Goal: Transaction & Acquisition: Purchase product/service

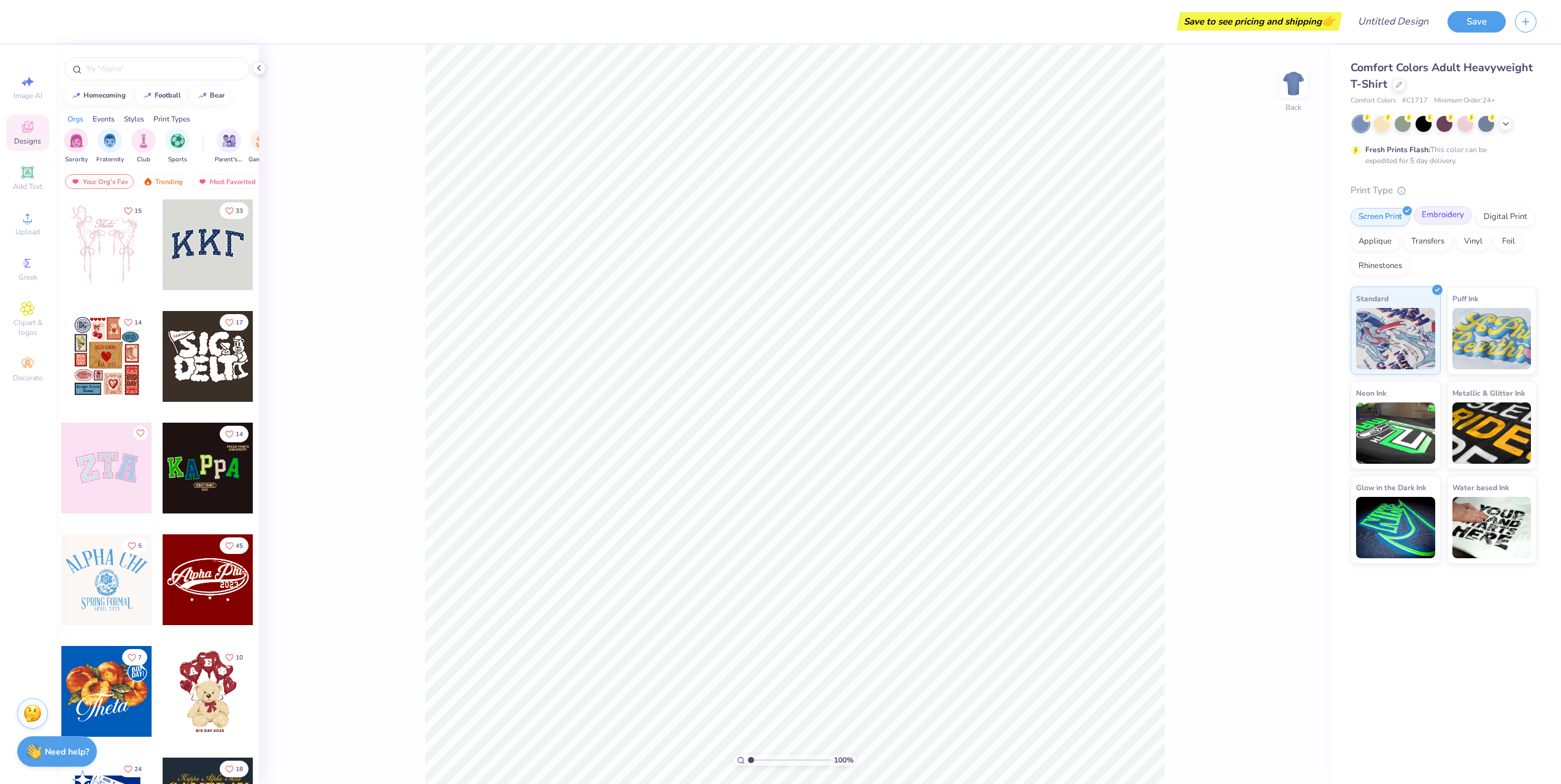
click at [1453, 217] on div "Embroidery" at bounding box center [1443, 215] width 58 height 18
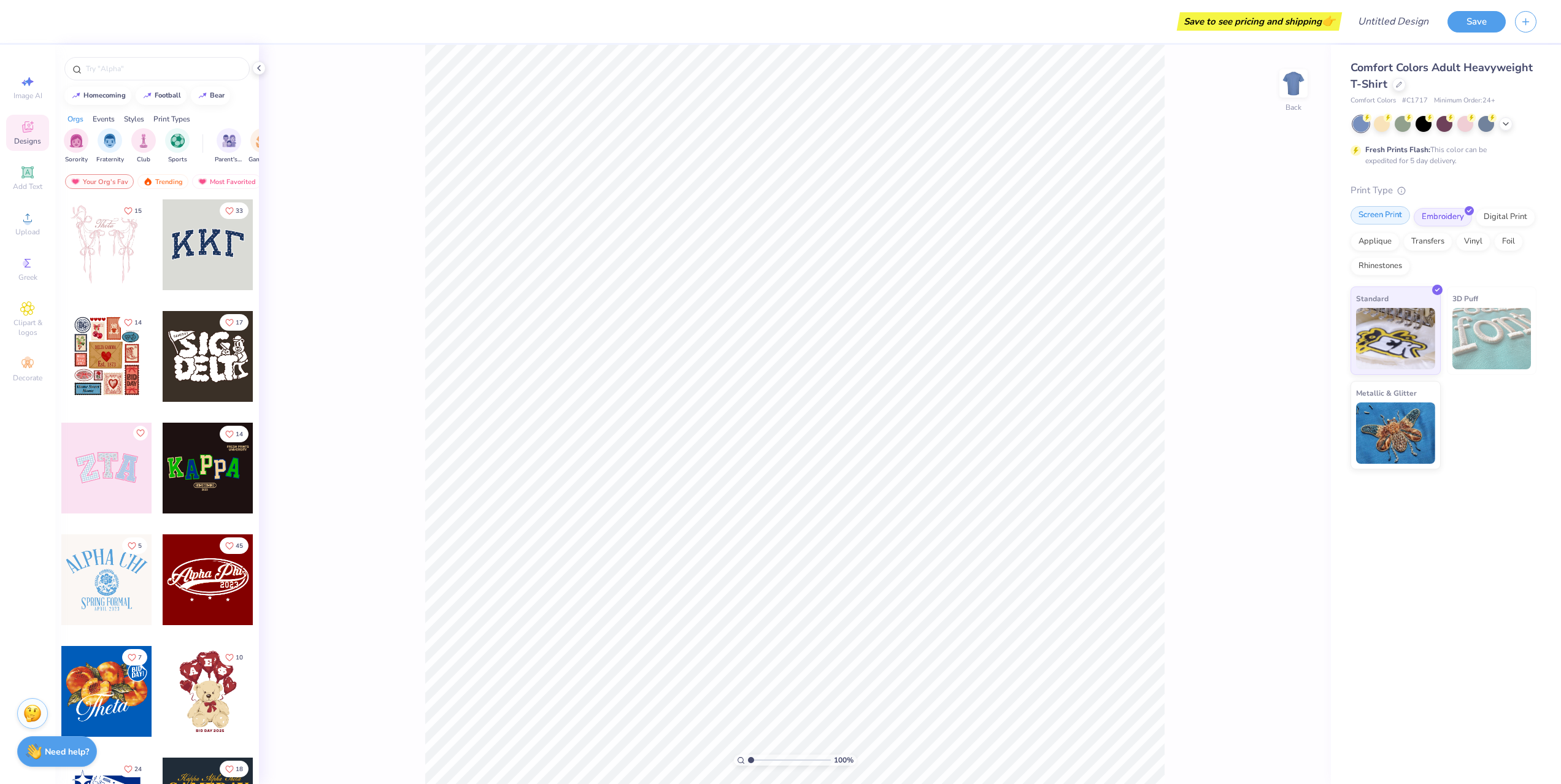
click at [1390, 215] on div "Screen Print" at bounding box center [1380, 215] width 60 height 18
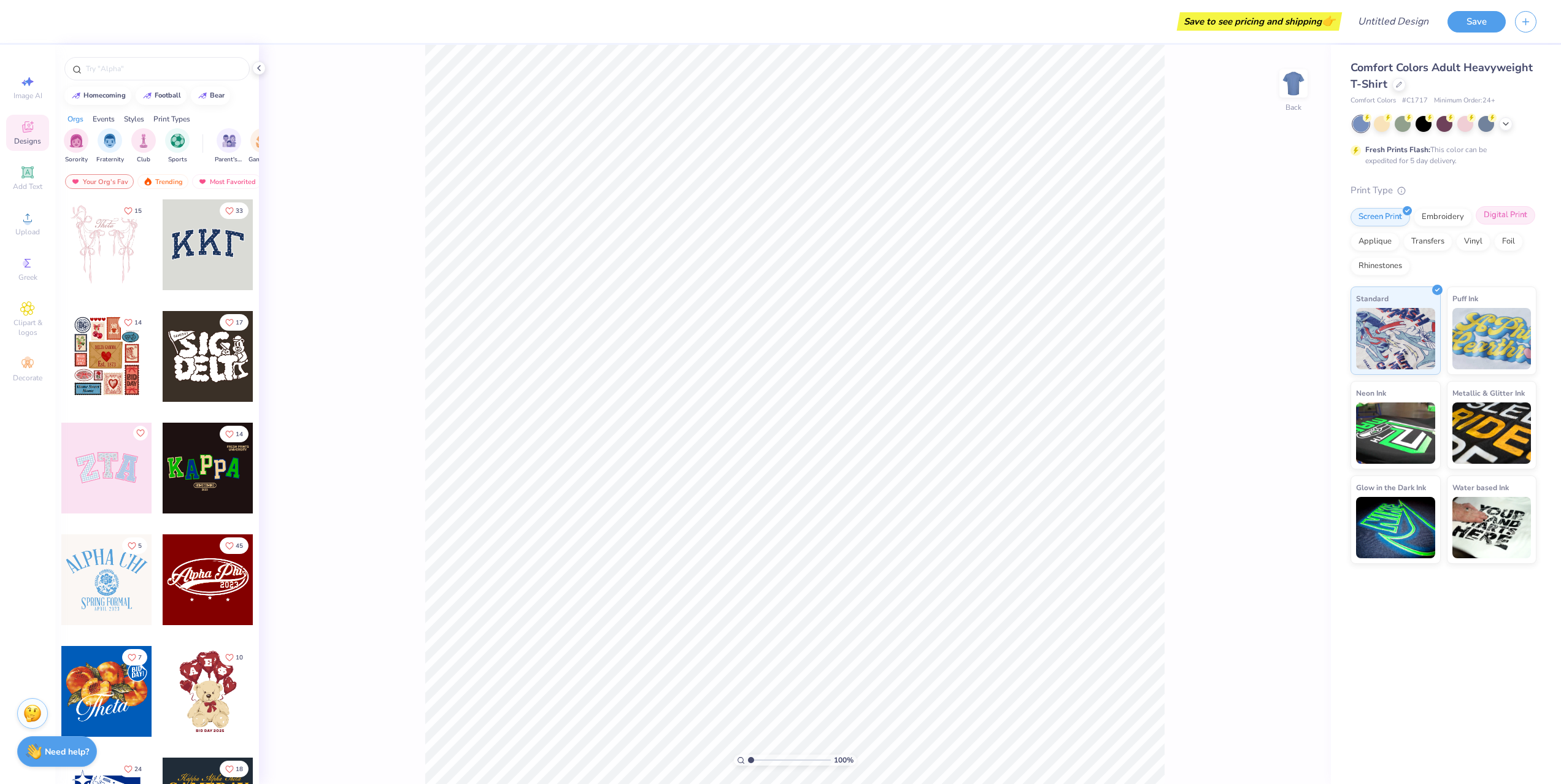
click at [1501, 219] on div "Digital Print" at bounding box center [1506, 215] width 60 height 18
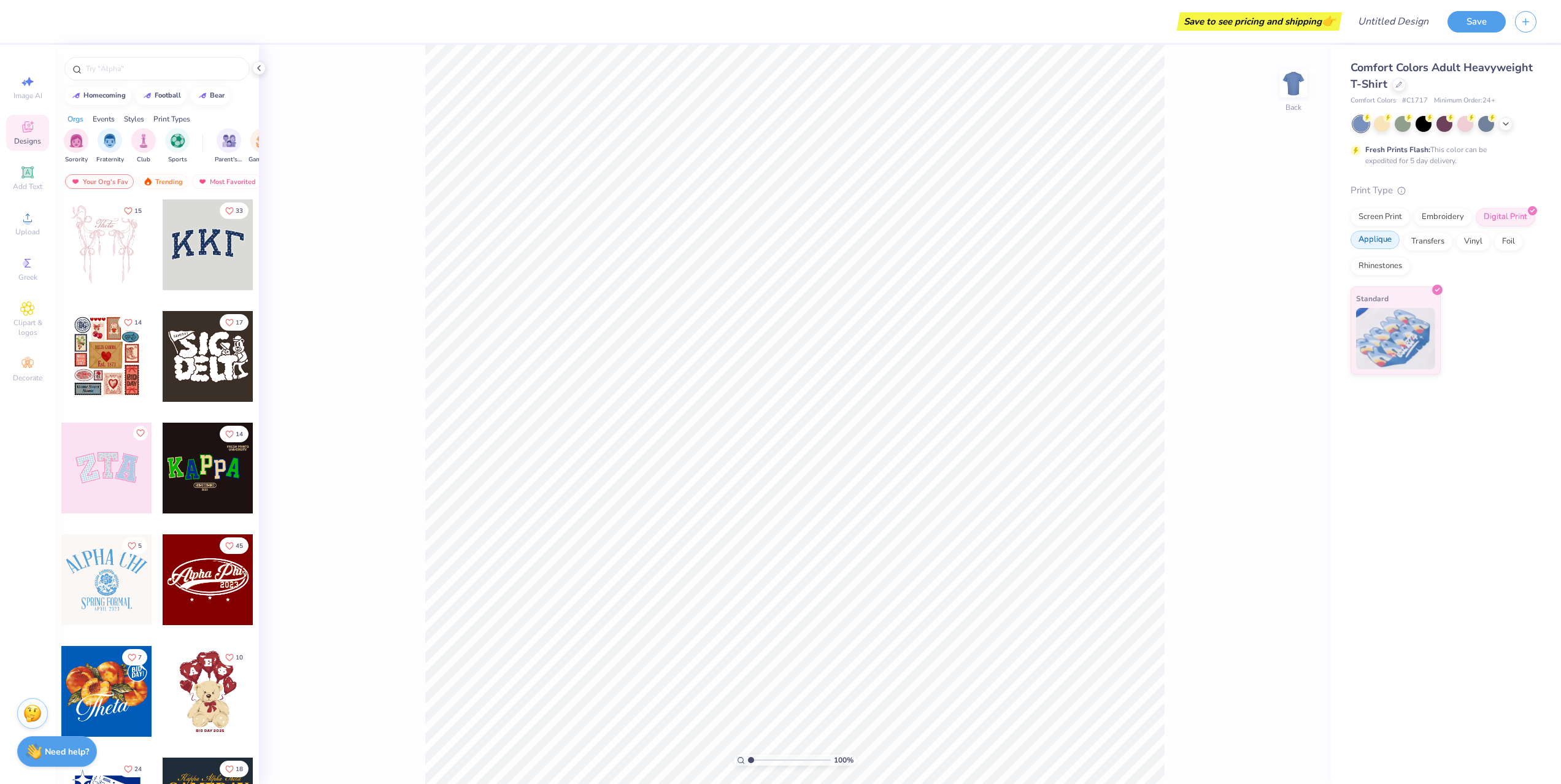
click at [1379, 241] on div "Applique" at bounding box center [1375, 239] width 49 height 18
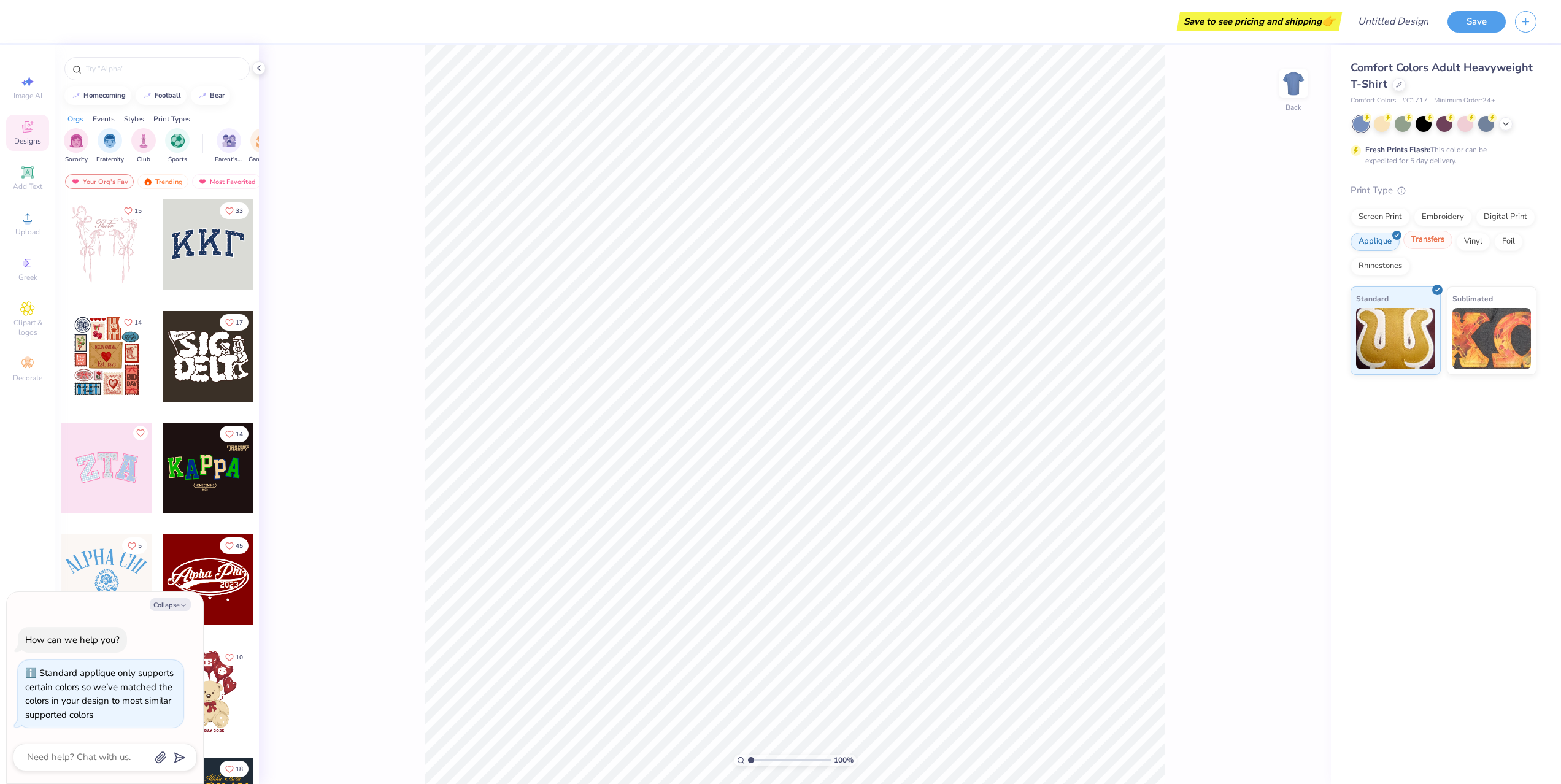
click at [1424, 245] on div "Transfers" at bounding box center [1428, 239] width 49 height 18
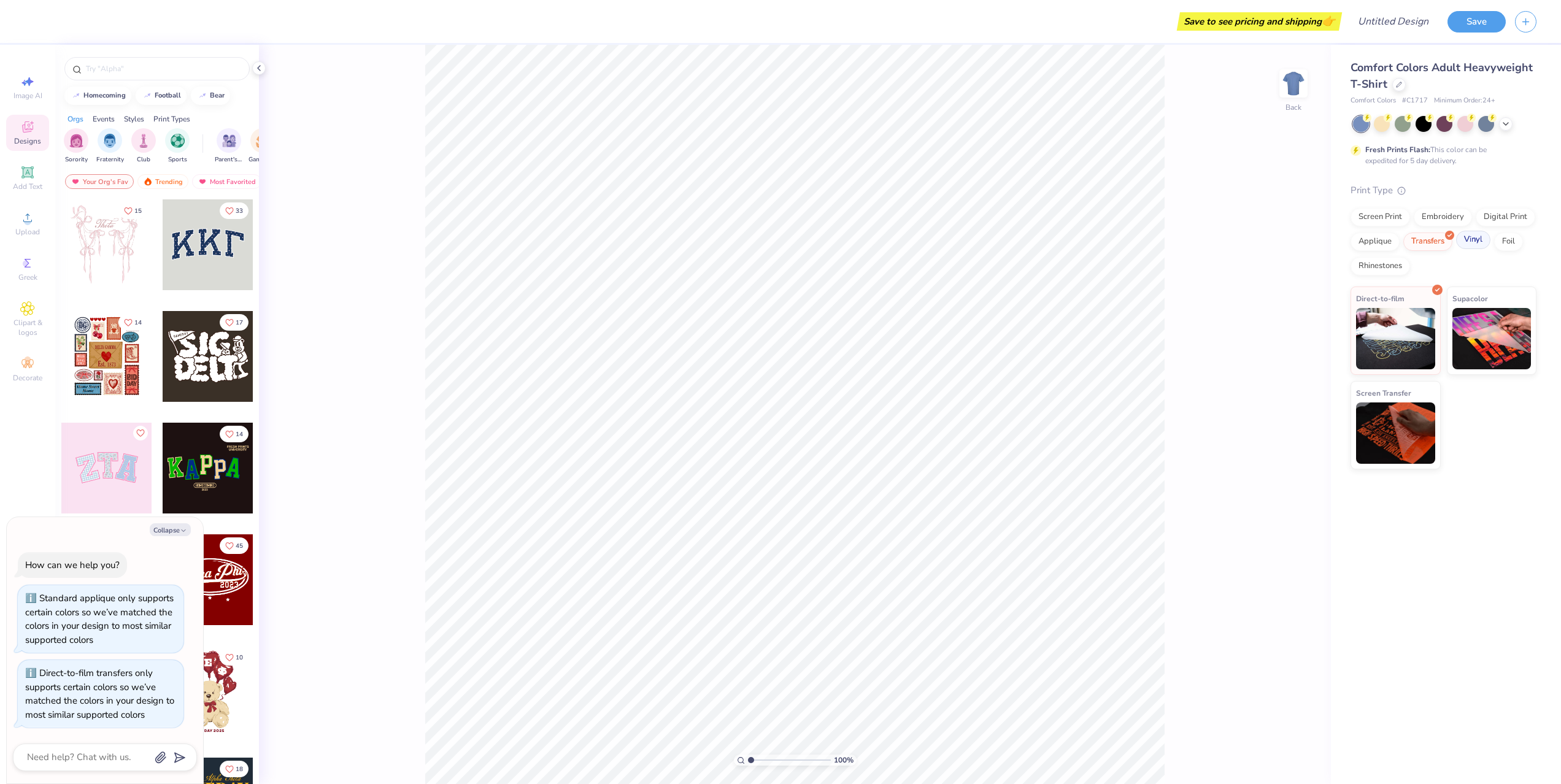
click at [1472, 248] on div "Vinyl" at bounding box center [1472, 239] width 34 height 18
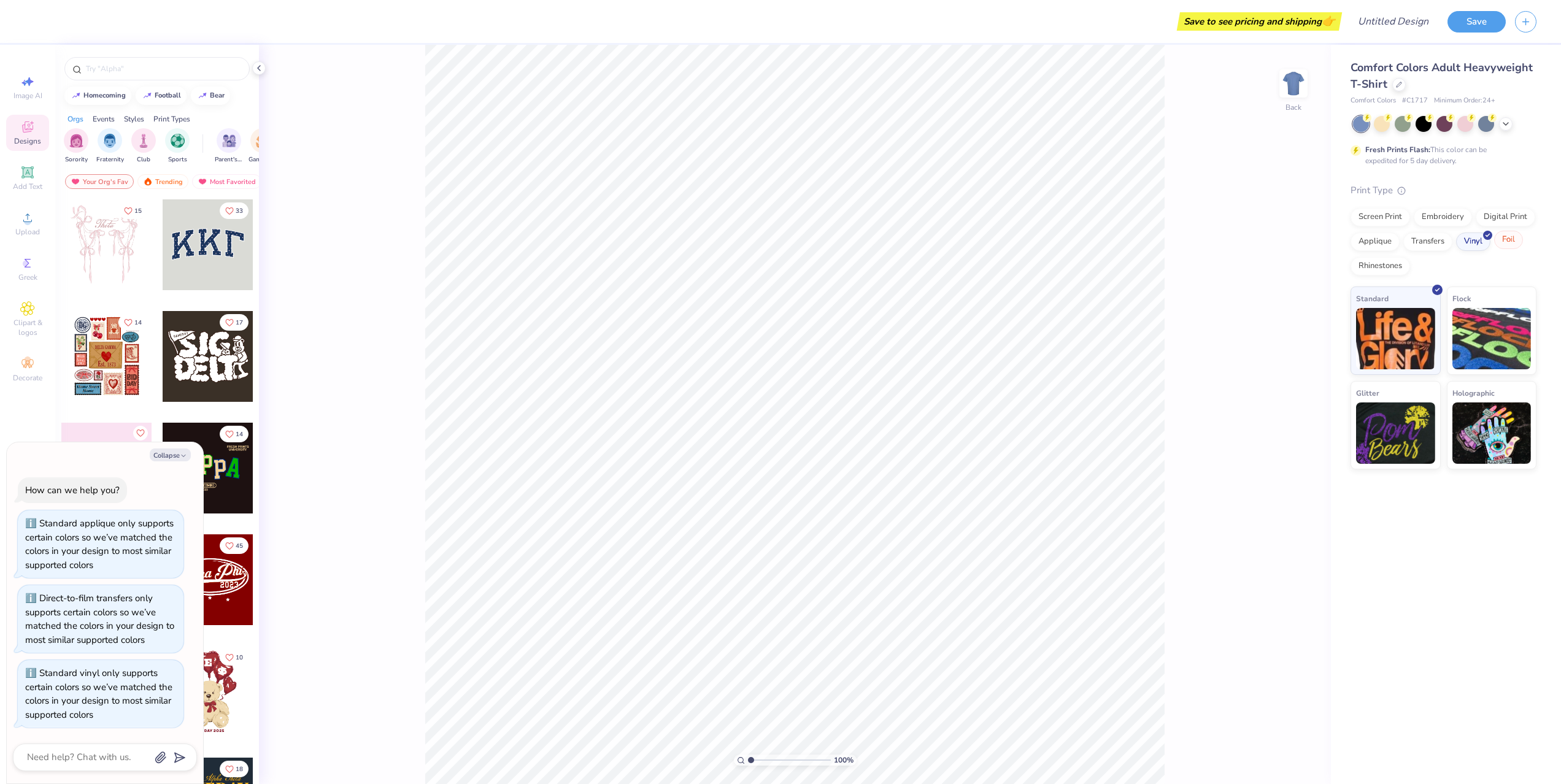
click at [1514, 250] on div "Screen Print Embroidery Digital Print Applique Transfers Vinyl Foil Rhinestones" at bounding box center [1443, 241] width 186 height 68
click at [1499, 218] on div "Digital Print" at bounding box center [1506, 215] width 60 height 18
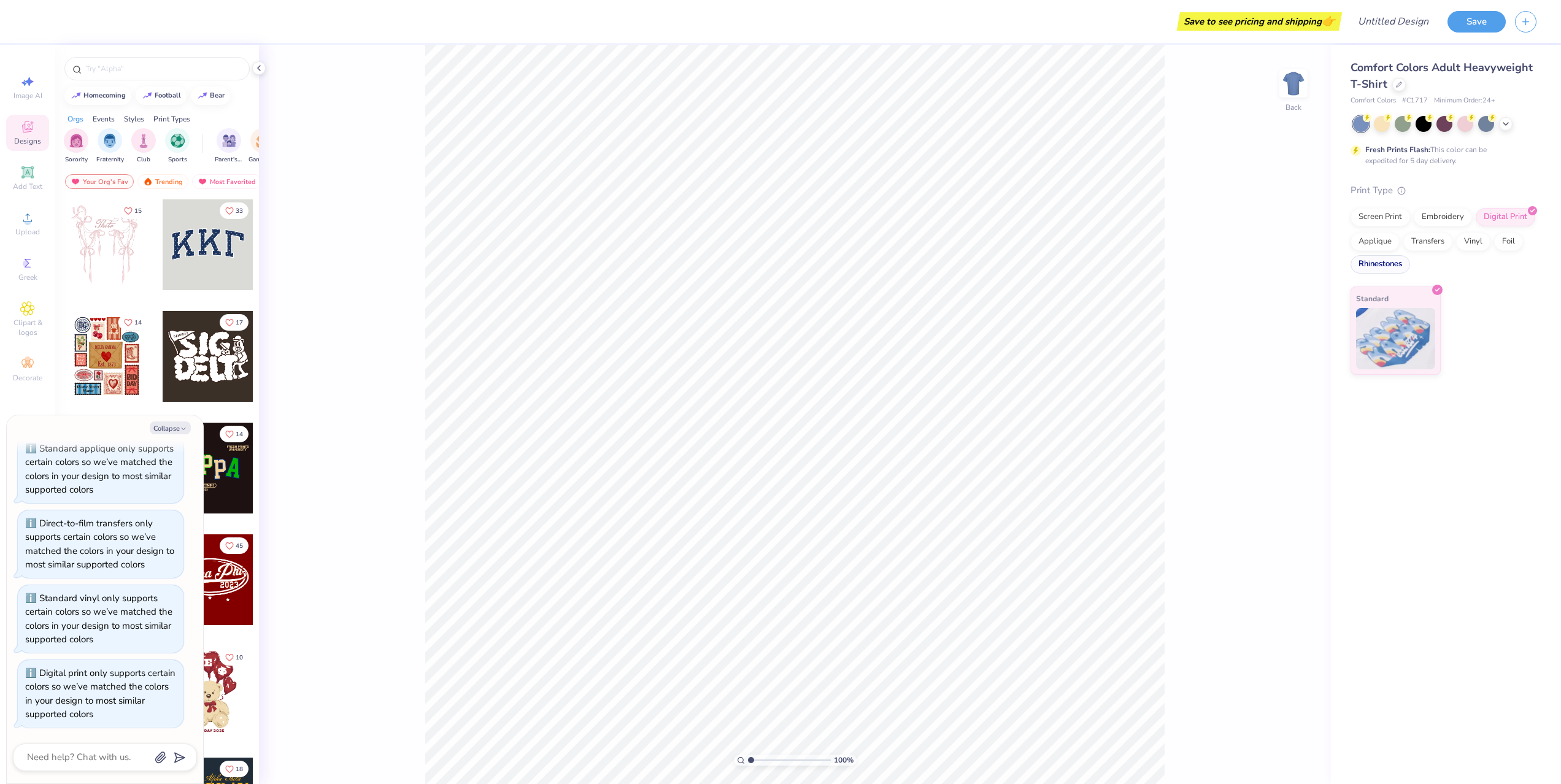
click at [1375, 263] on div "Rhinestones" at bounding box center [1380, 264] width 60 height 18
click at [1375, 250] on div "Screen Print Embroidery Digital Print Applique Transfers Vinyl Foil Rhinestones" at bounding box center [1443, 241] width 186 height 68
click at [1414, 246] on div "Transfers" at bounding box center [1428, 239] width 49 height 18
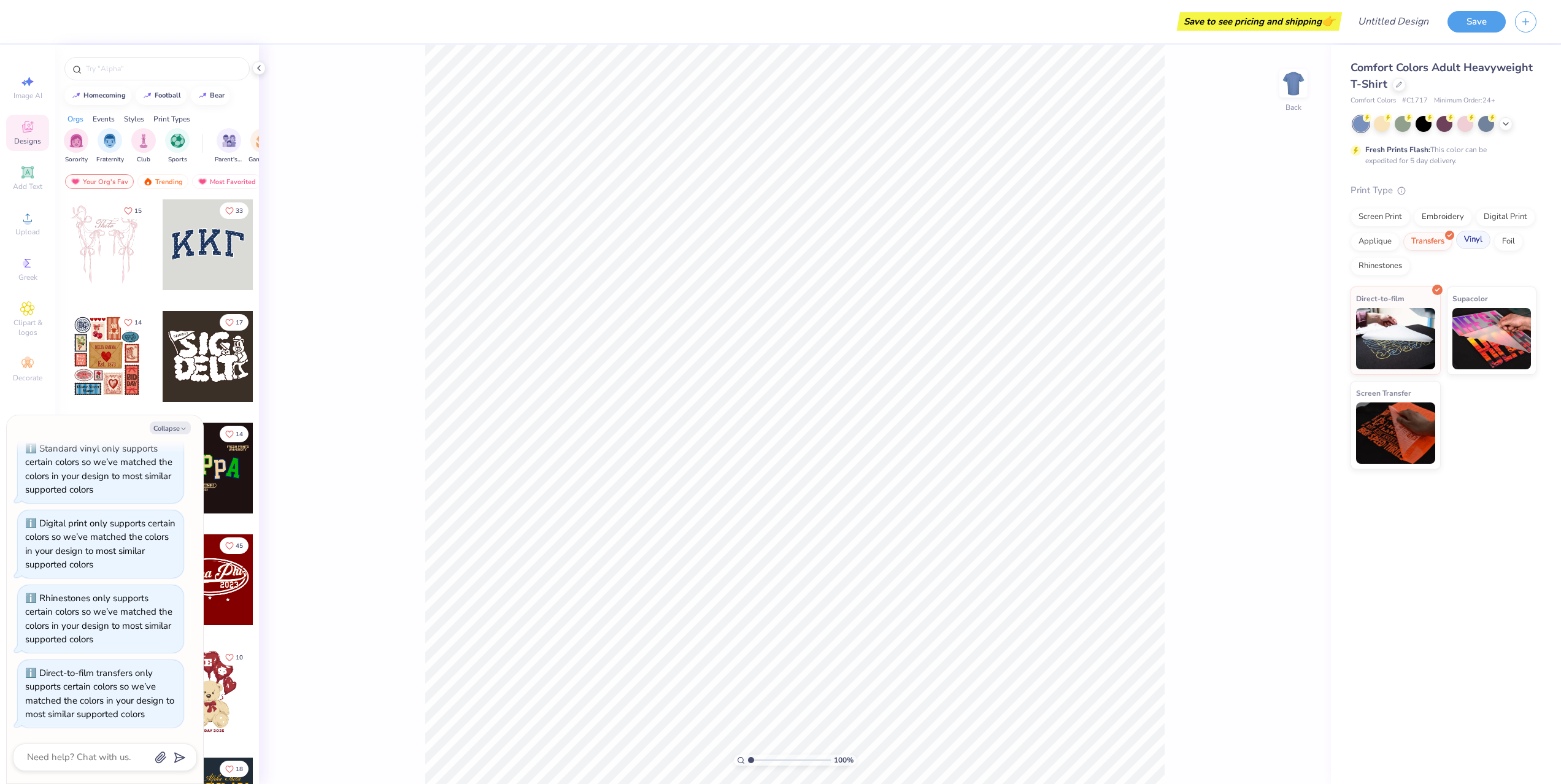
click at [1470, 243] on div "Vinyl" at bounding box center [1472, 239] width 34 height 18
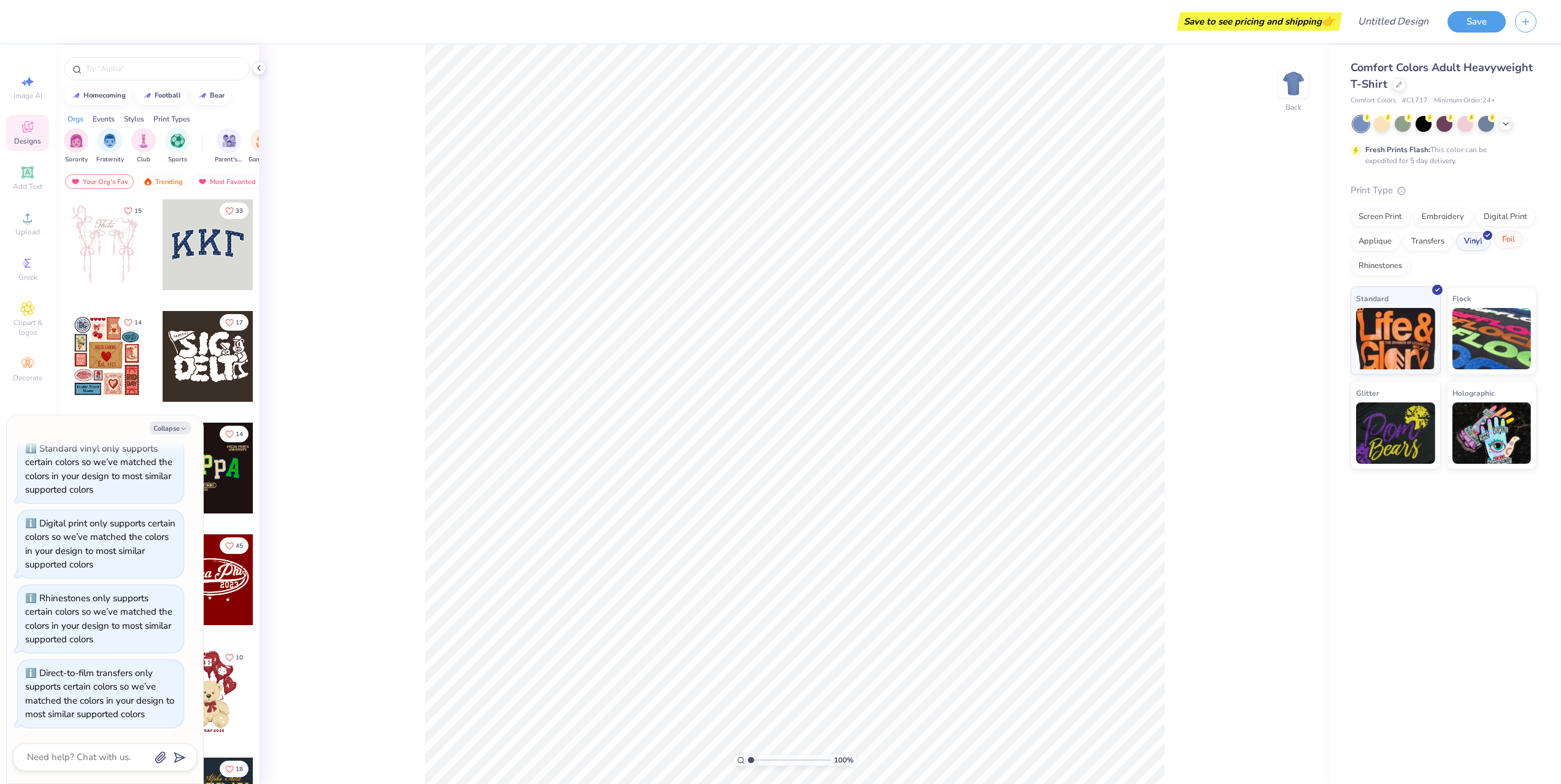
scroll to position [273, 0]
click at [1386, 215] on div "Screen Print" at bounding box center [1380, 215] width 60 height 18
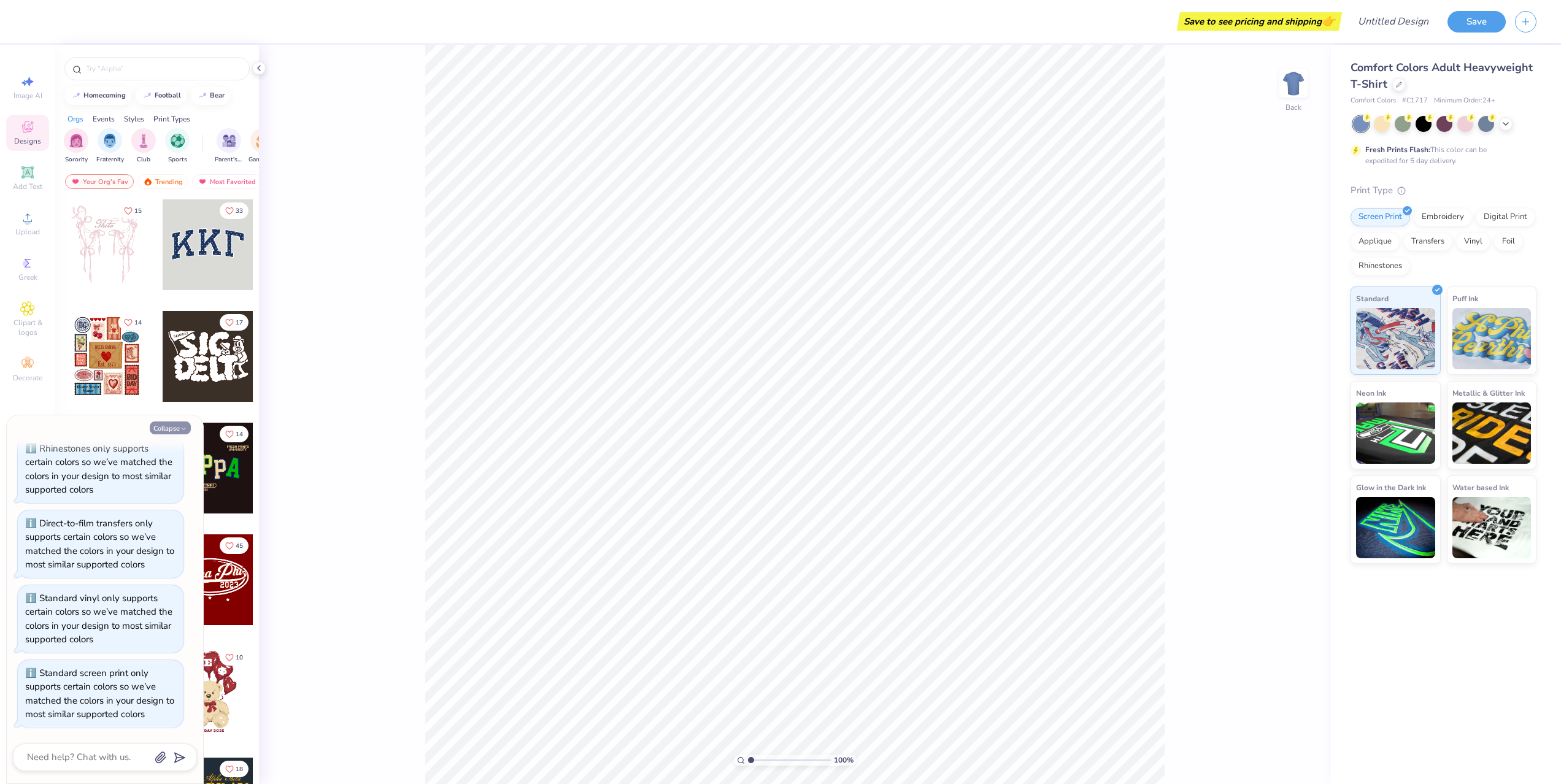
click at [165, 431] on button "Collapse" at bounding box center [170, 428] width 41 height 13
type textarea "x"
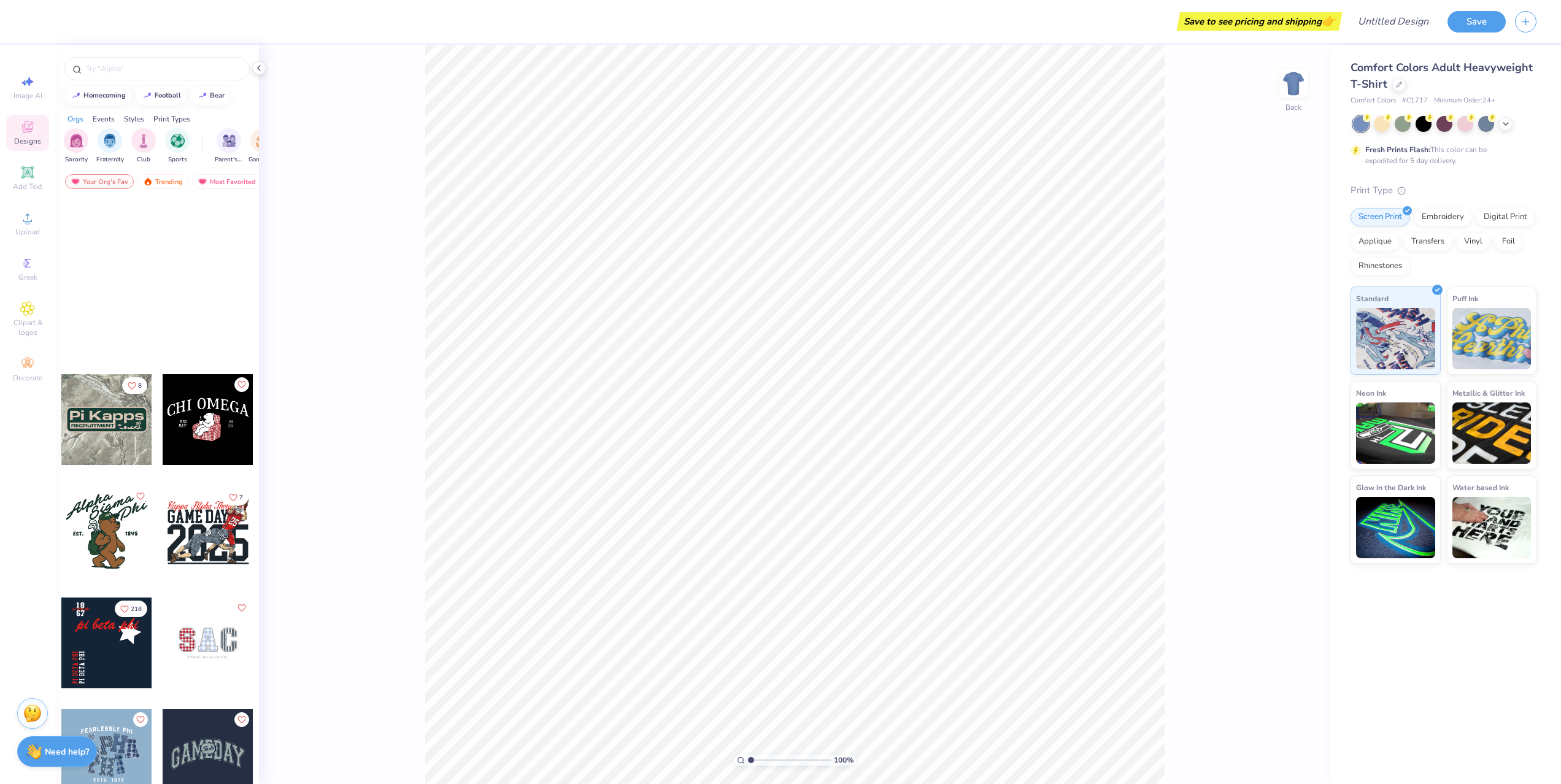
scroll to position [2783, 0]
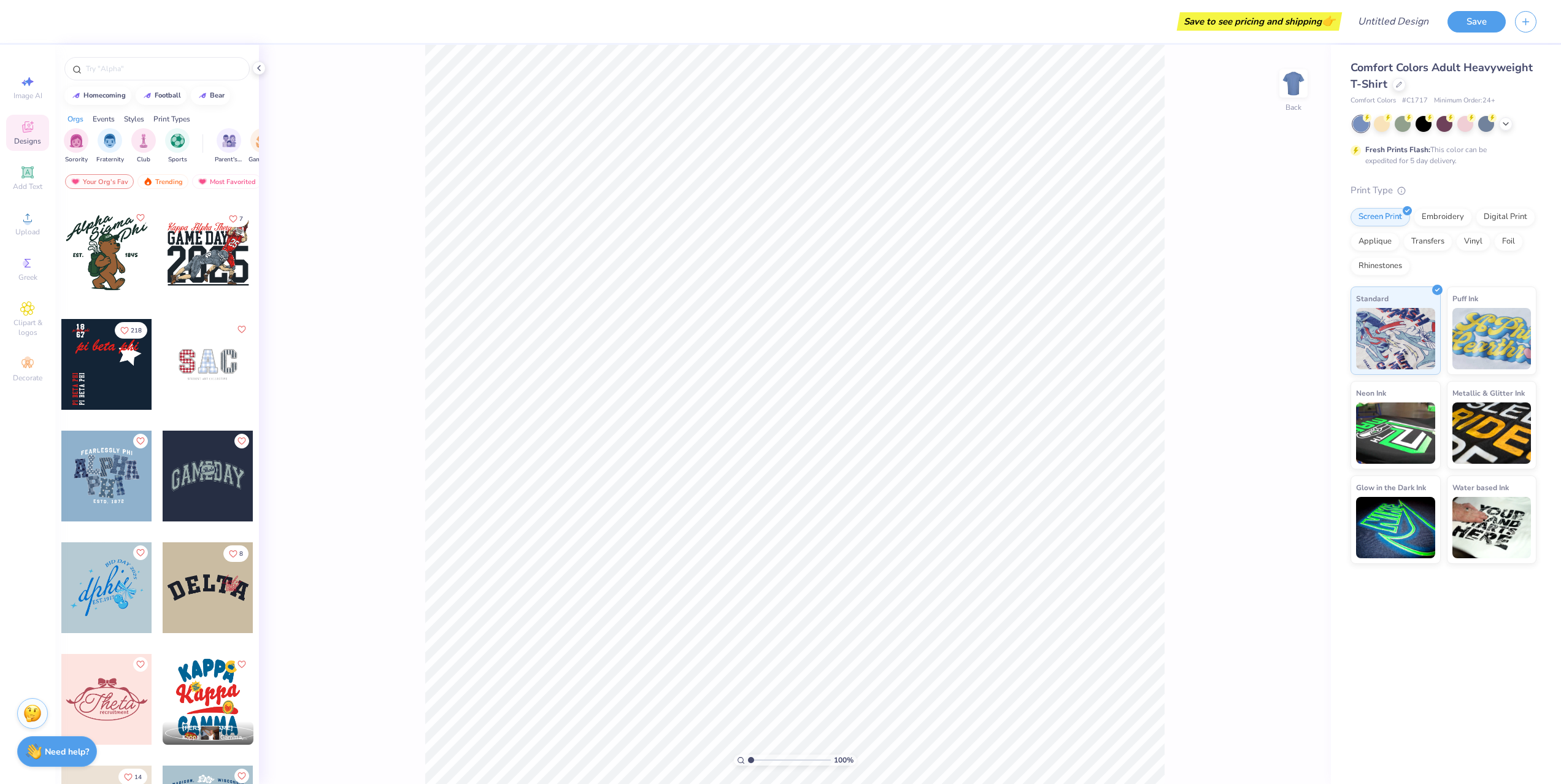
click at [1227, 21] on div "Save to see pricing and shipping 👉" at bounding box center [1258, 21] width 159 height 18
